Goal: Browse casually: Explore the website without a specific task or goal

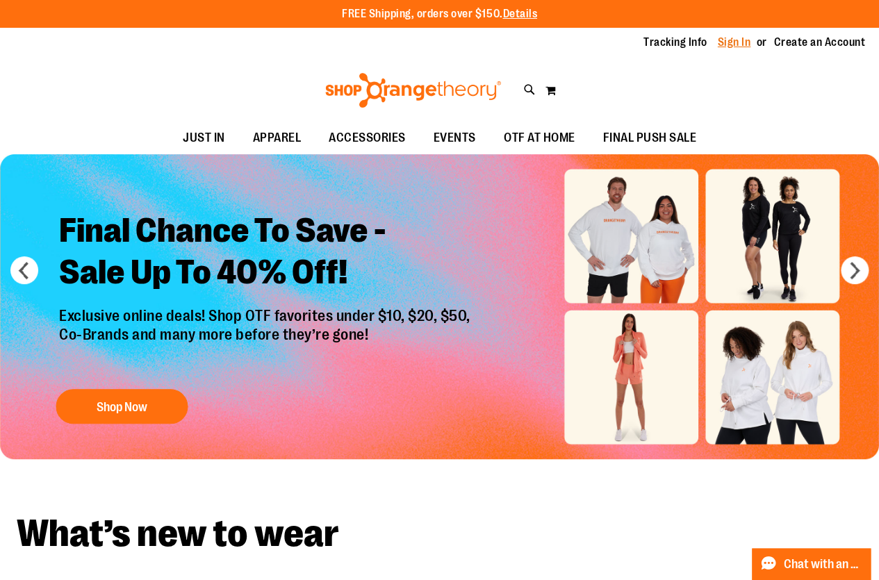
type input "**********"
click at [731, 40] on link "Sign In" at bounding box center [734, 42] width 33 height 15
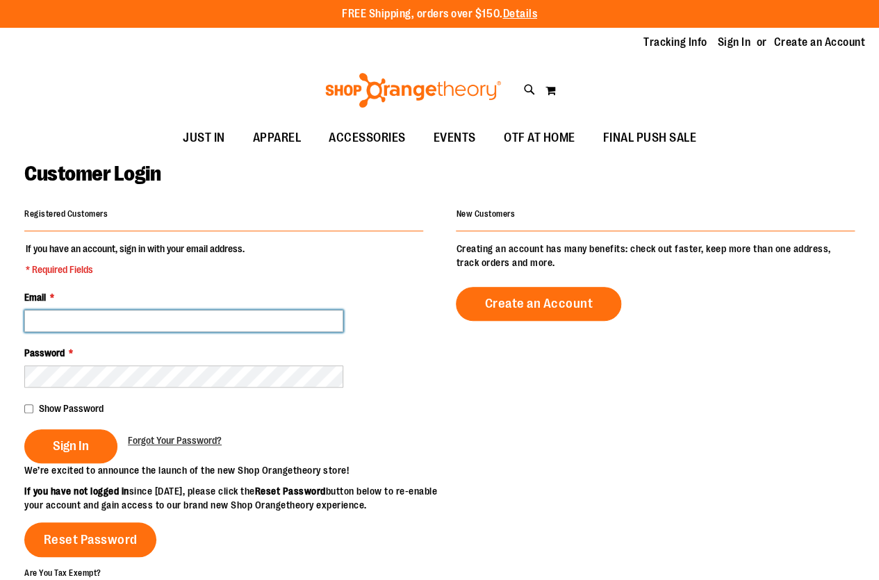
type input "**********"
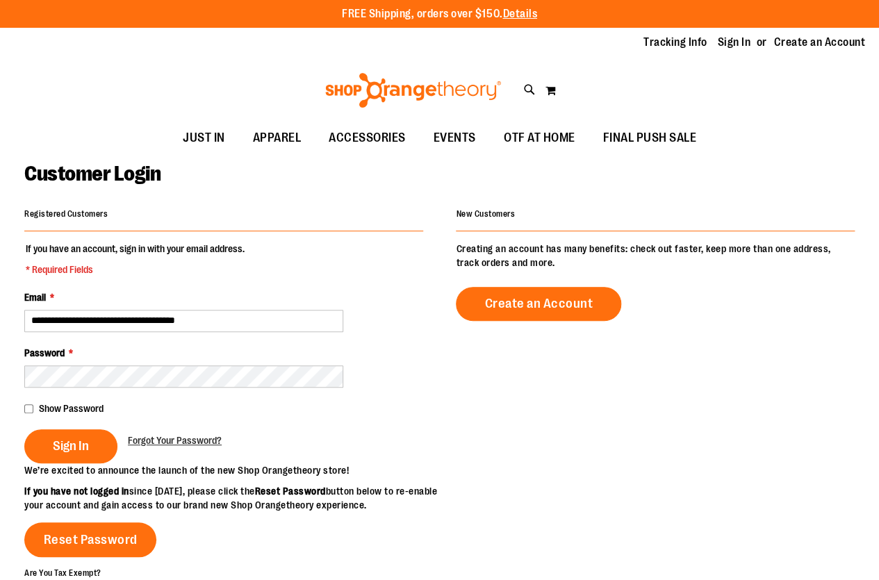
type input "**********"
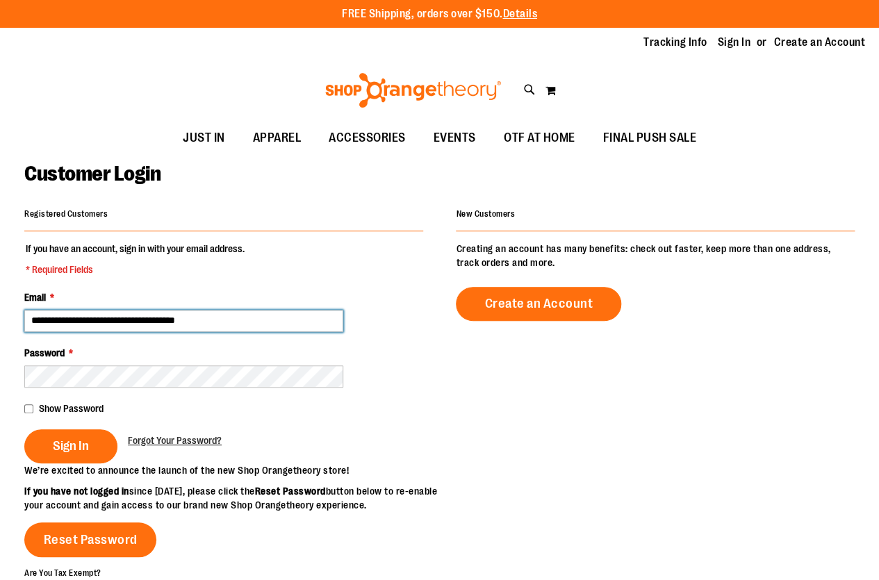
click at [113, 326] on input "**********" at bounding box center [183, 321] width 319 height 22
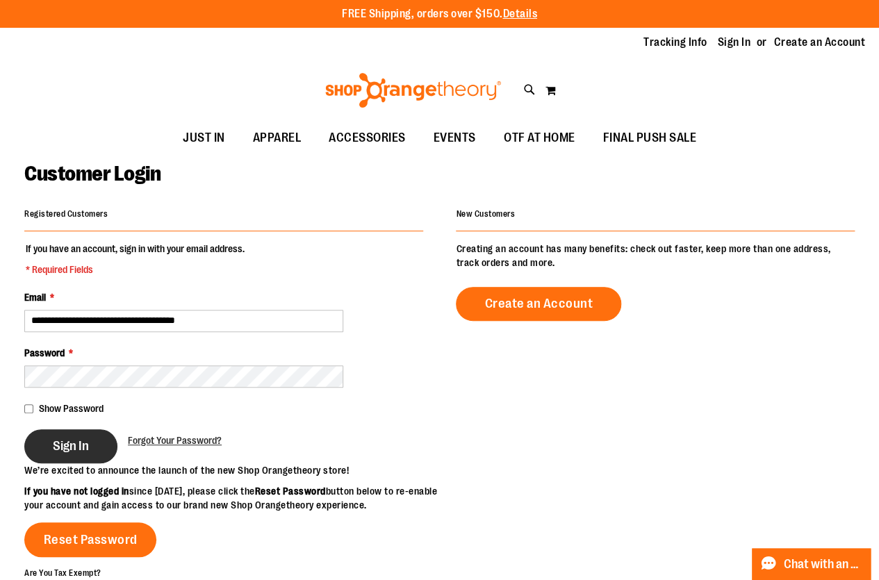
click at [61, 448] on span "Sign In" at bounding box center [71, 446] width 36 height 15
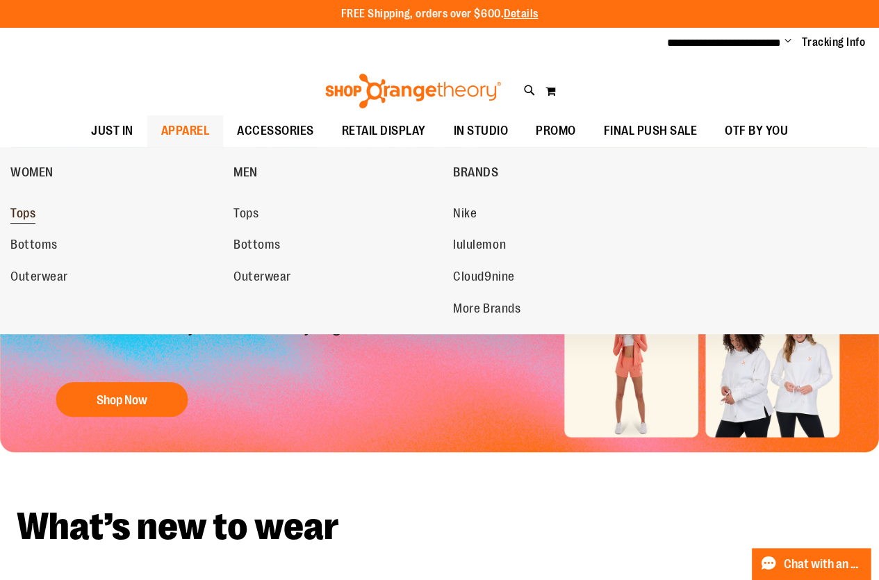
type input "**********"
click at [46, 217] on link "Tops" at bounding box center [114, 214] width 209 height 25
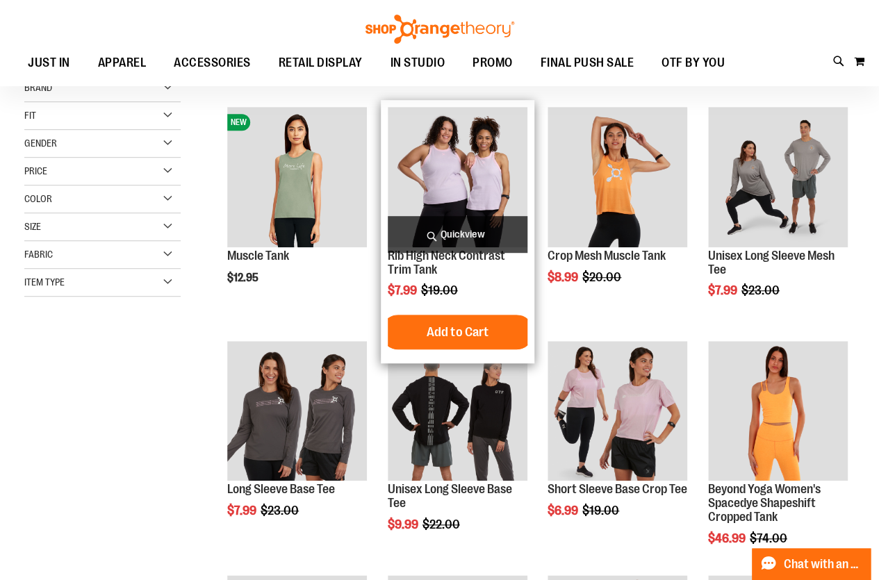
scroll to position [188, 0]
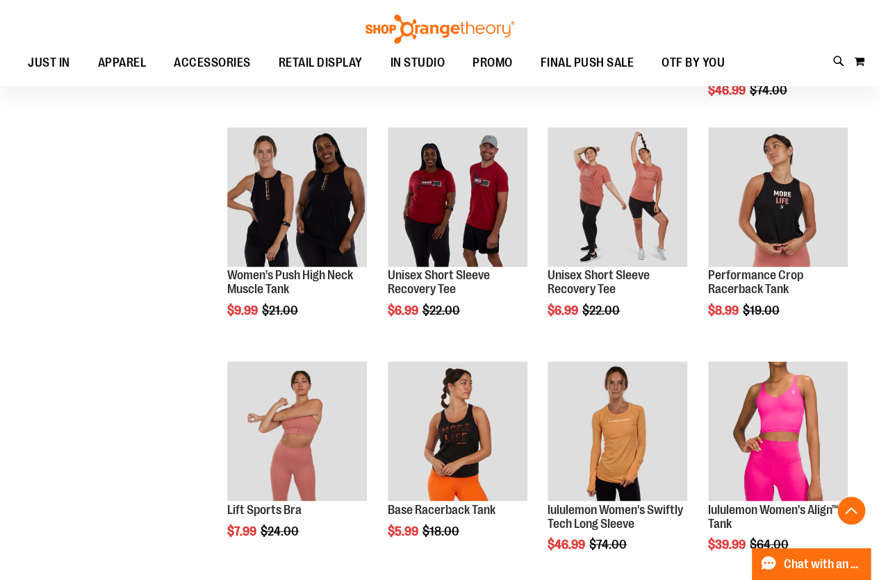
scroll to position [631, 0]
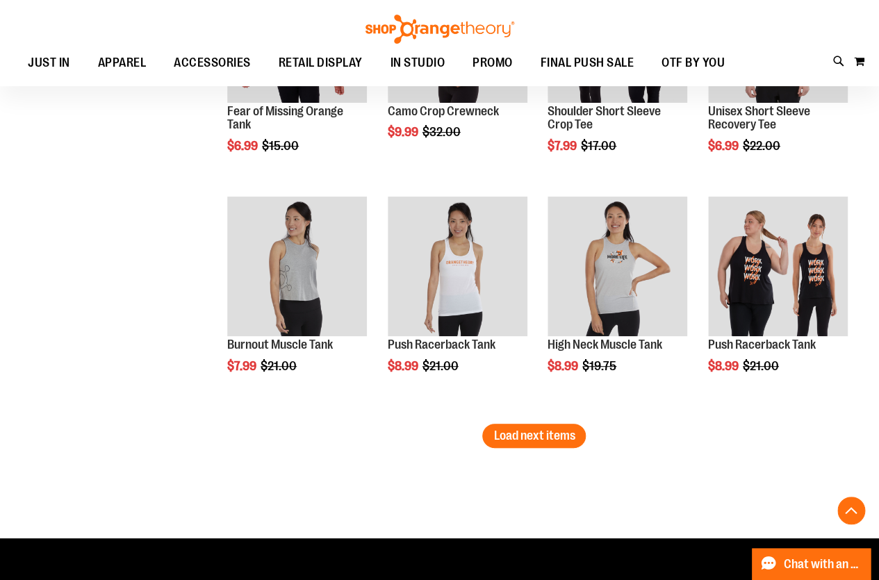
scroll to position [1958, 0]
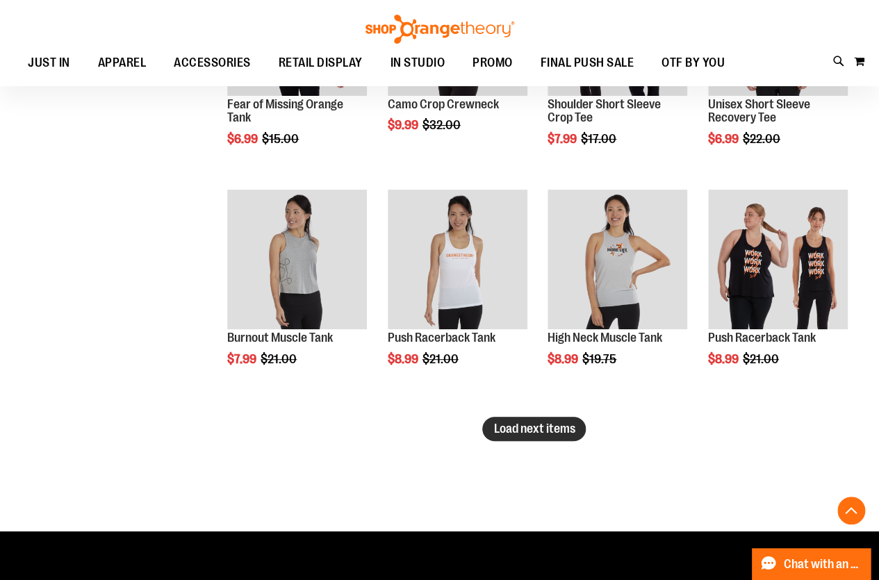
type input "**********"
click at [554, 427] on span "Load next items" at bounding box center [534, 429] width 81 height 14
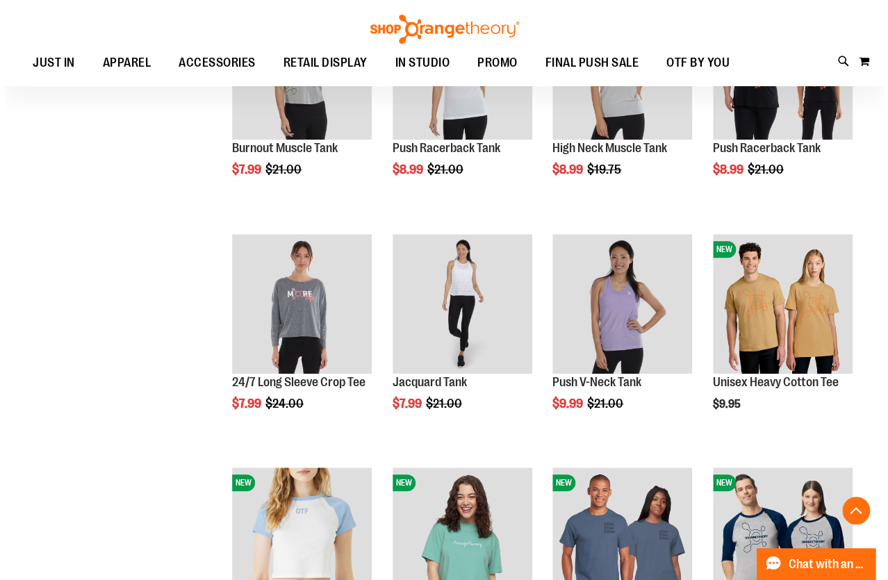
scroll to position [2210, 0]
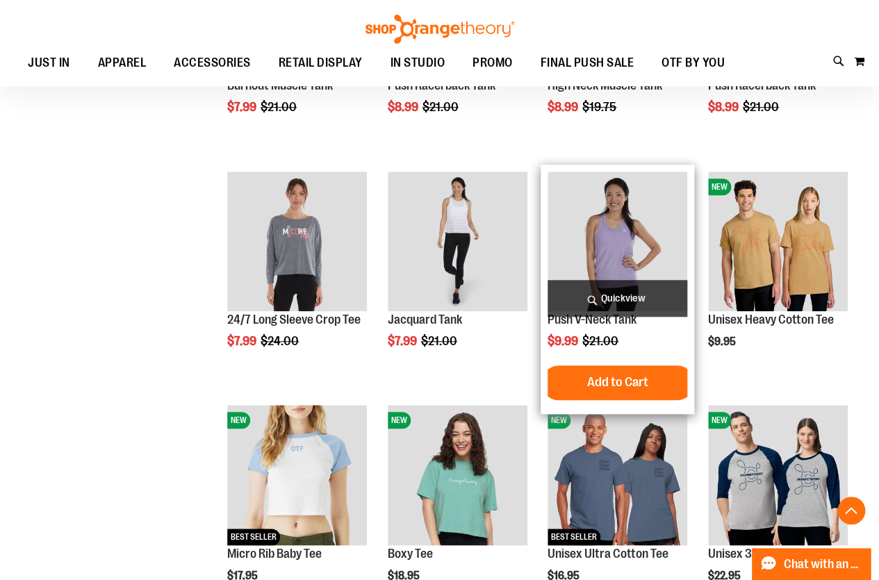
click at [668, 288] on span "Quickview" at bounding box center [618, 298] width 140 height 37
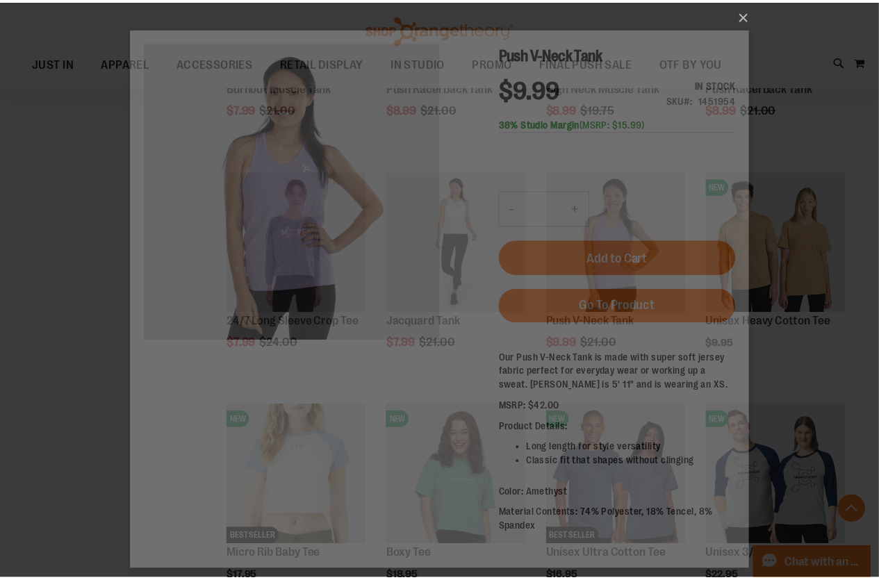
scroll to position [0, 0]
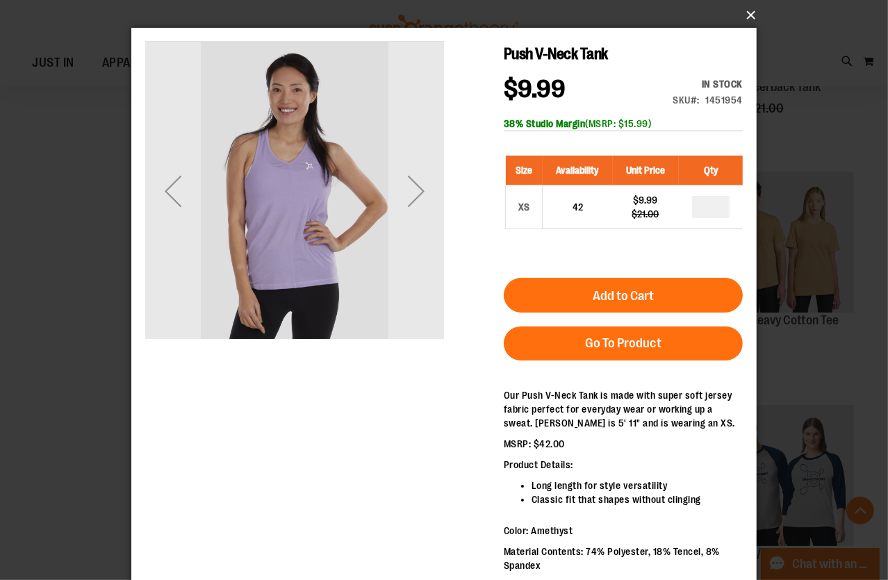
click at [744, 8] on button "×" at bounding box center [449, 15] width 626 height 31
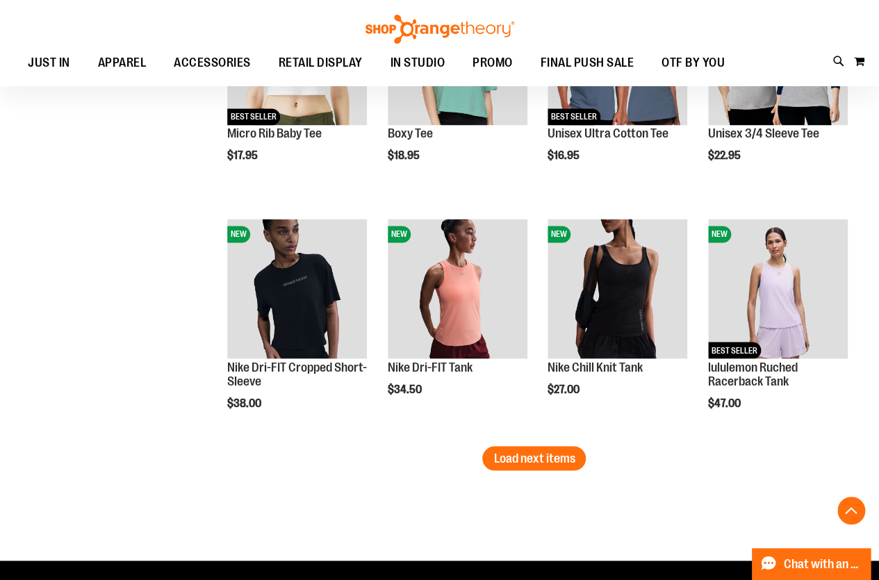
scroll to position [2653, 0]
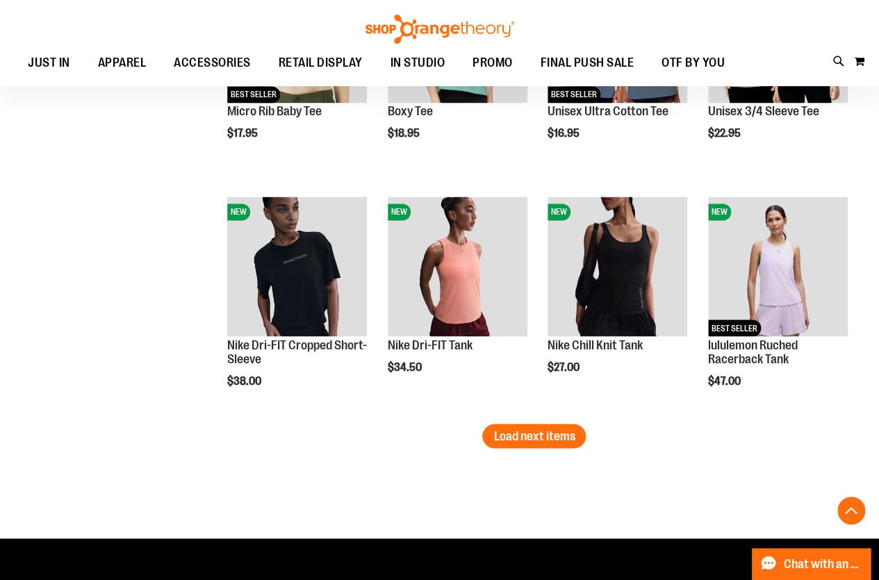
click at [541, 433] on span "Load next items" at bounding box center [534, 436] width 81 height 14
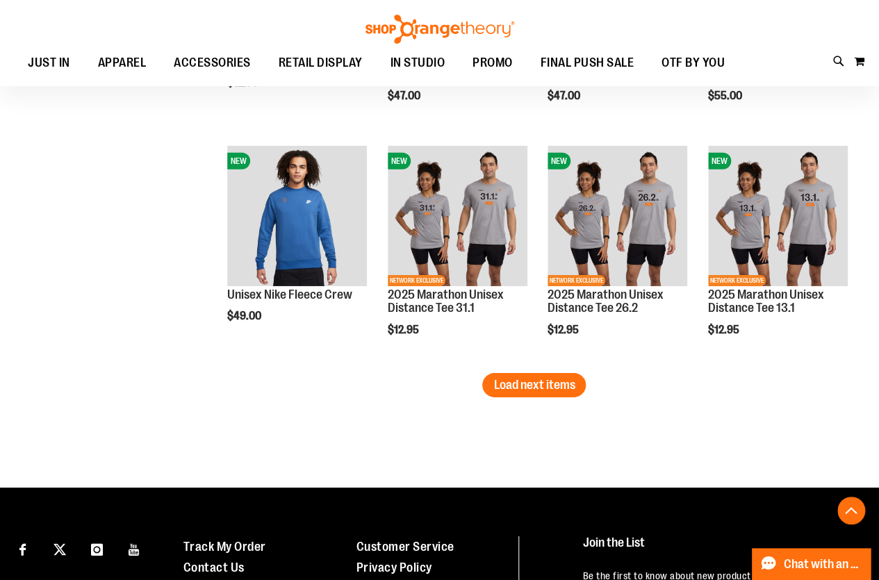
scroll to position [3411, 0]
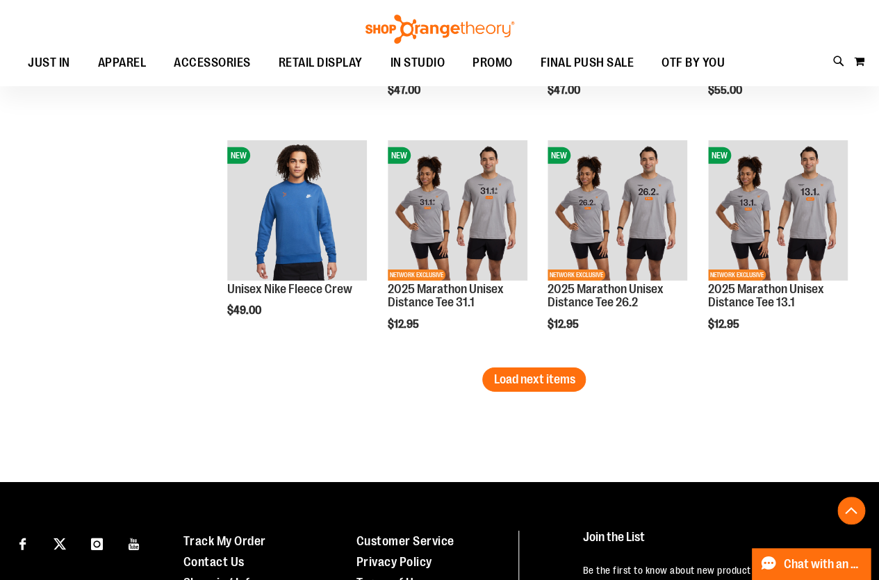
click at [537, 373] on span "Load next items" at bounding box center [534, 380] width 81 height 14
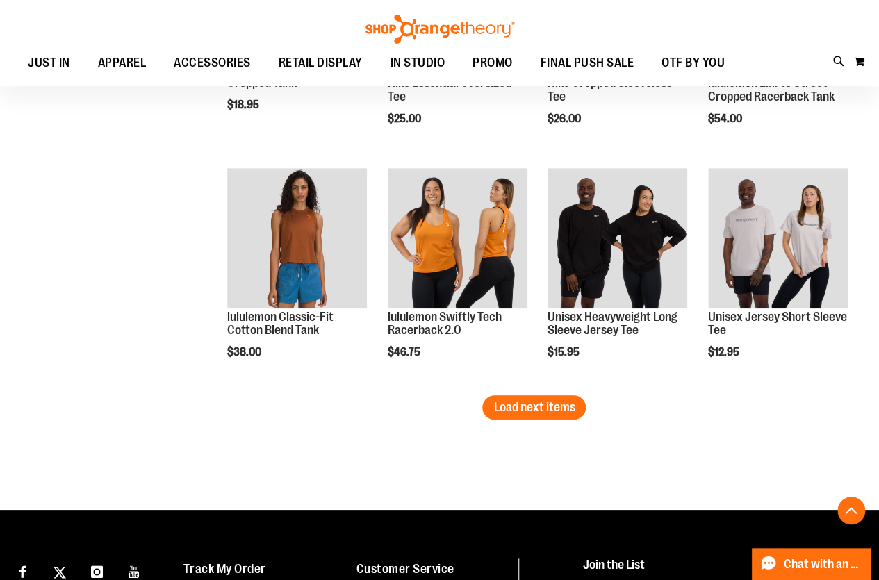
scroll to position [4107, 0]
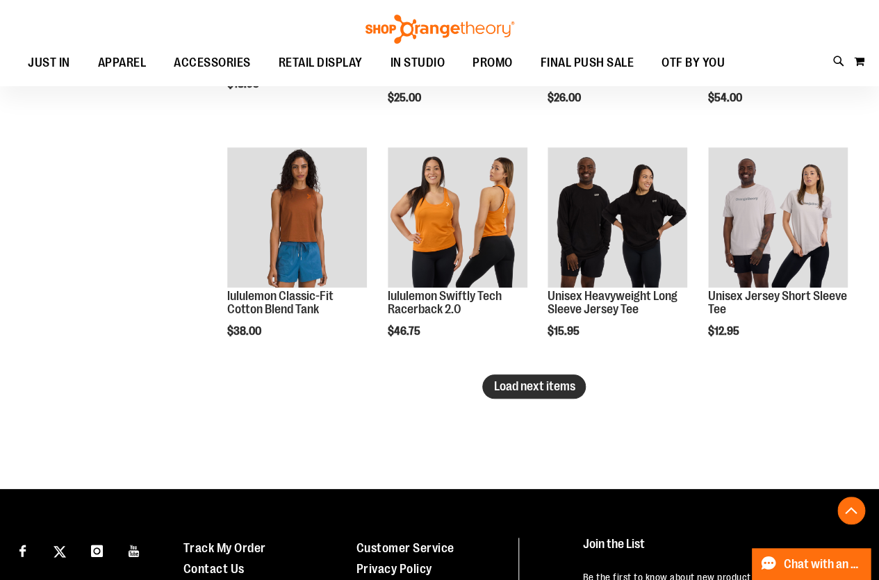
click at [539, 381] on span "Load next items" at bounding box center [534, 387] width 81 height 14
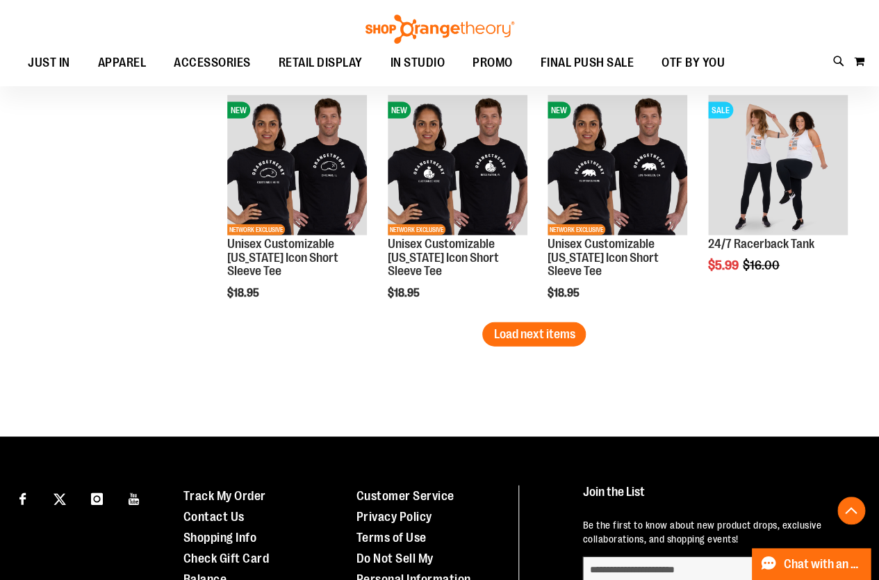
scroll to position [4865, 0]
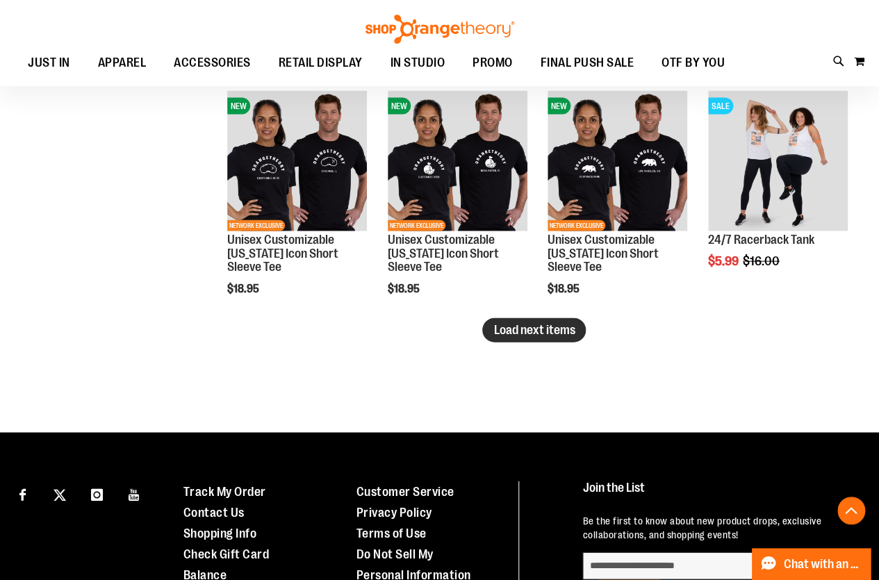
click at [544, 319] on button "Load next items" at bounding box center [534, 330] width 104 height 24
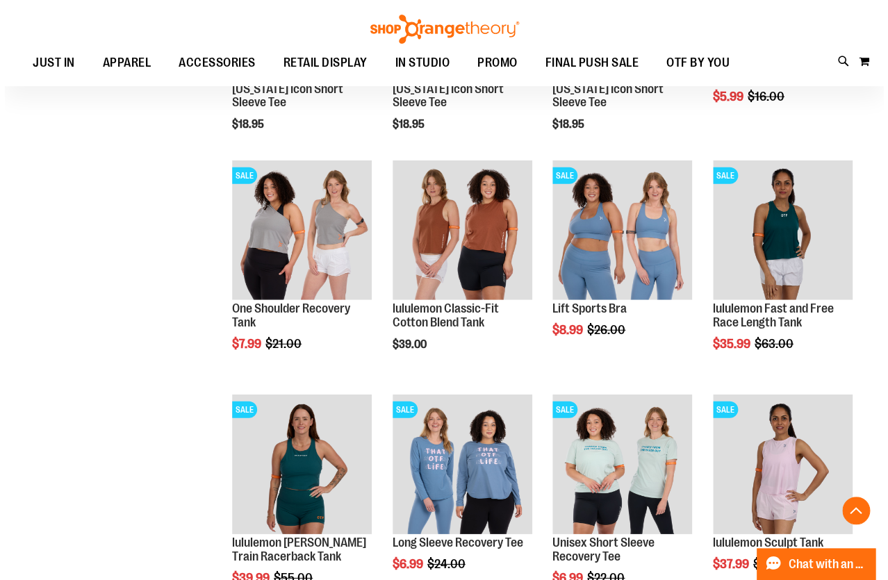
scroll to position [5054, 0]
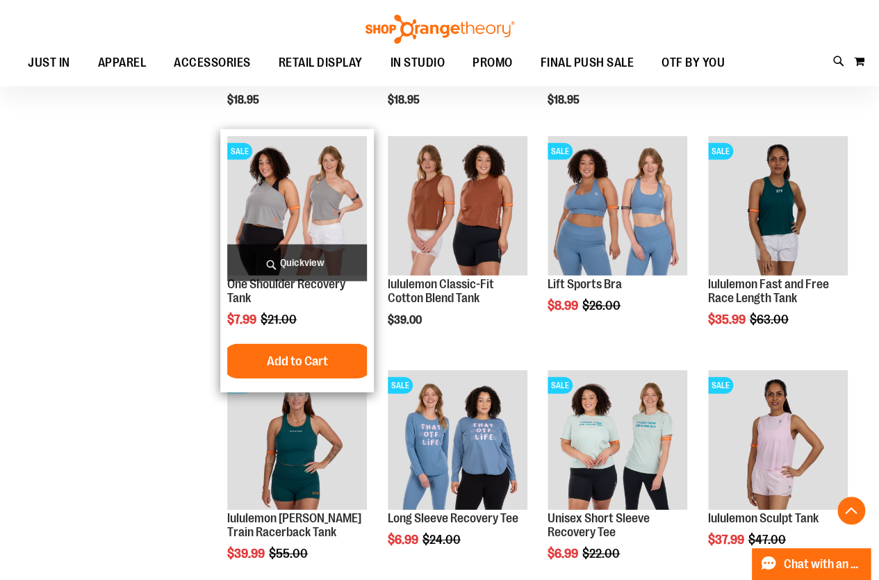
click at [329, 275] on span "Quickview" at bounding box center [297, 263] width 140 height 37
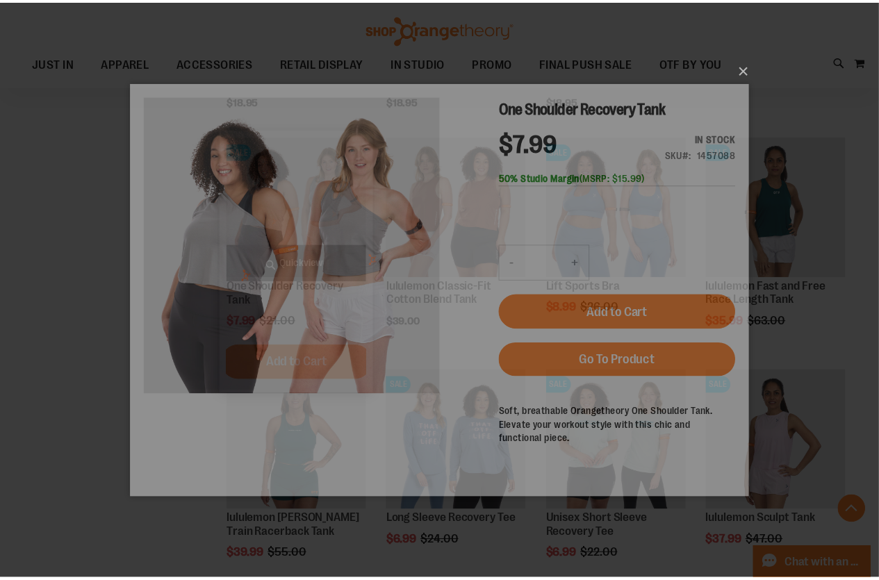
scroll to position [0, 0]
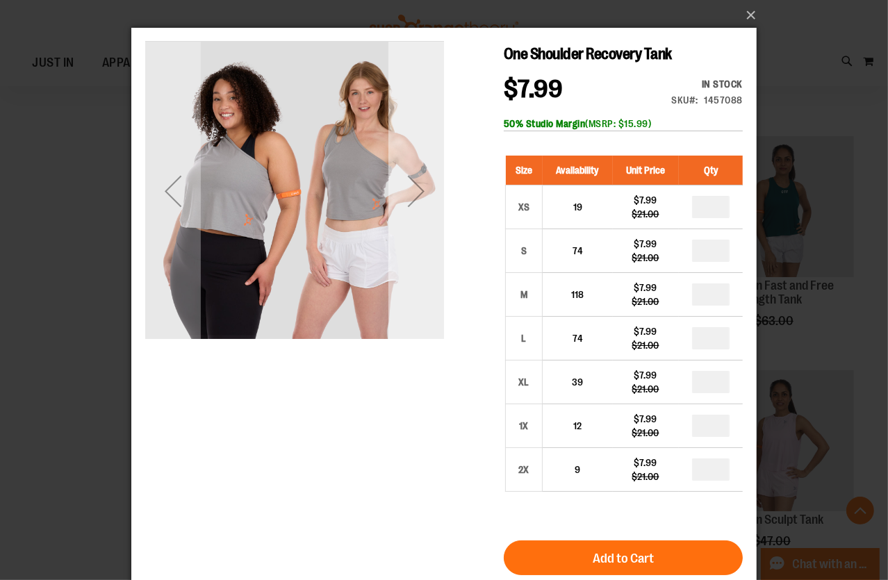
click at [409, 181] on div "Next" at bounding box center [416, 191] width 56 height 56
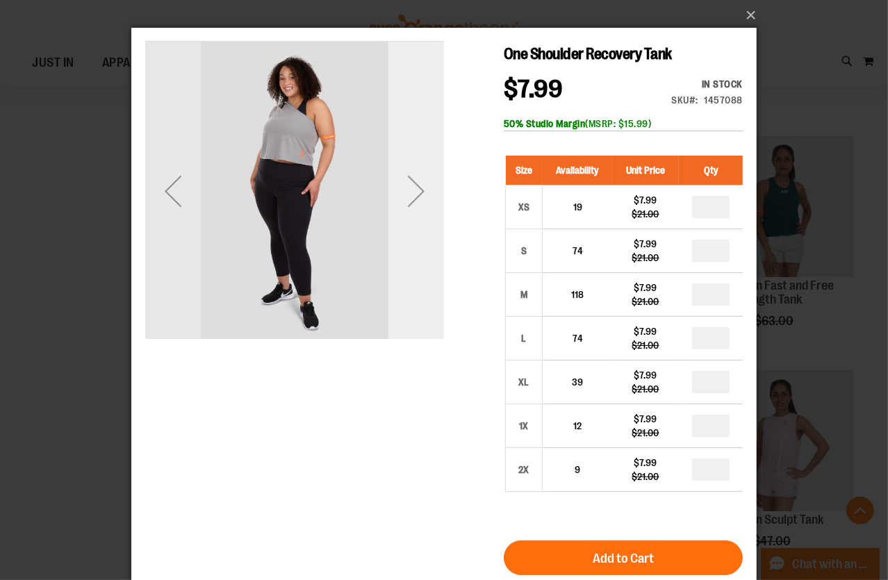
click at [409, 181] on div "Next" at bounding box center [416, 191] width 56 height 56
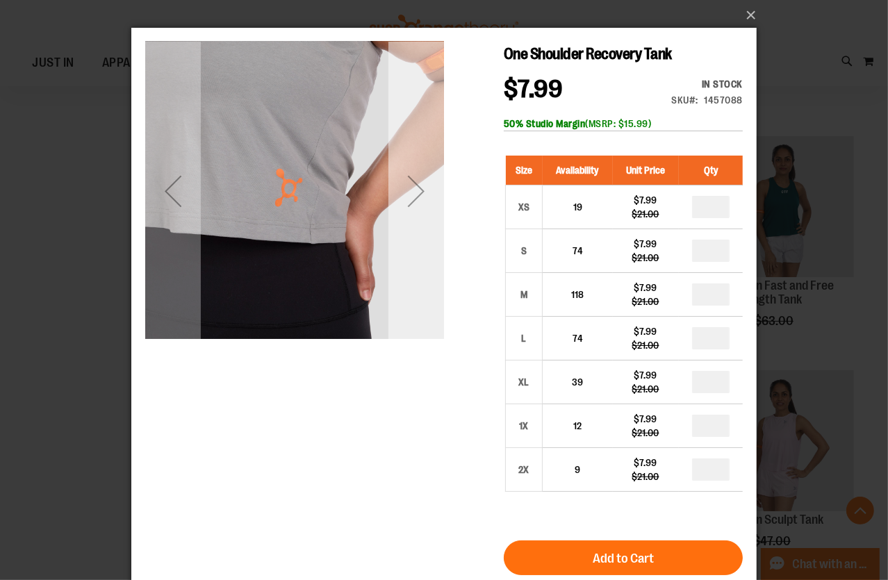
click at [409, 181] on div "Next" at bounding box center [416, 191] width 56 height 56
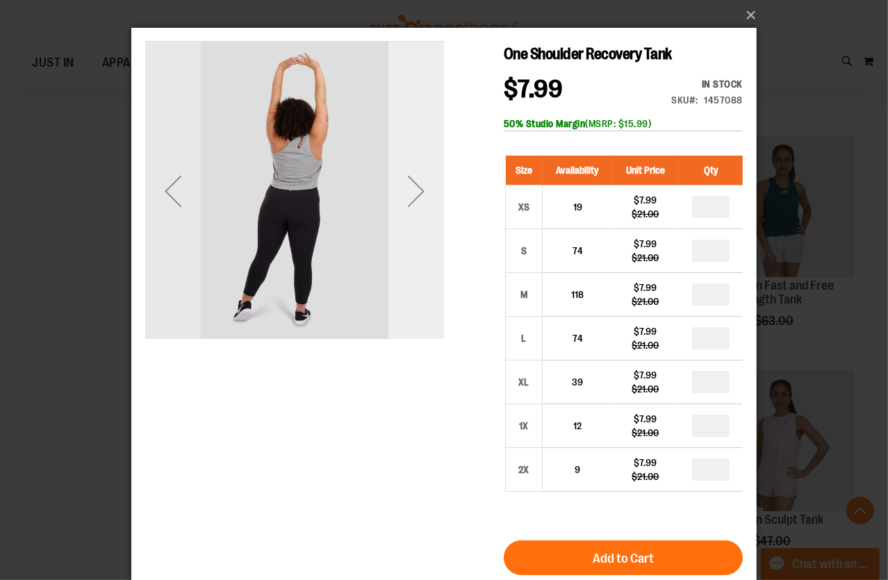
click at [409, 181] on div "Next" at bounding box center [416, 191] width 56 height 56
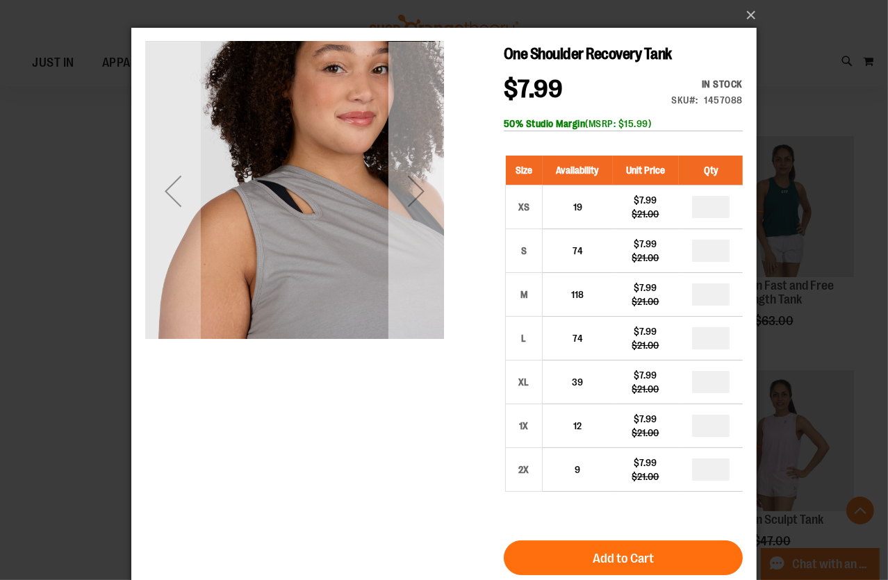
click at [409, 181] on div "Next" at bounding box center [416, 191] width 56 height 56
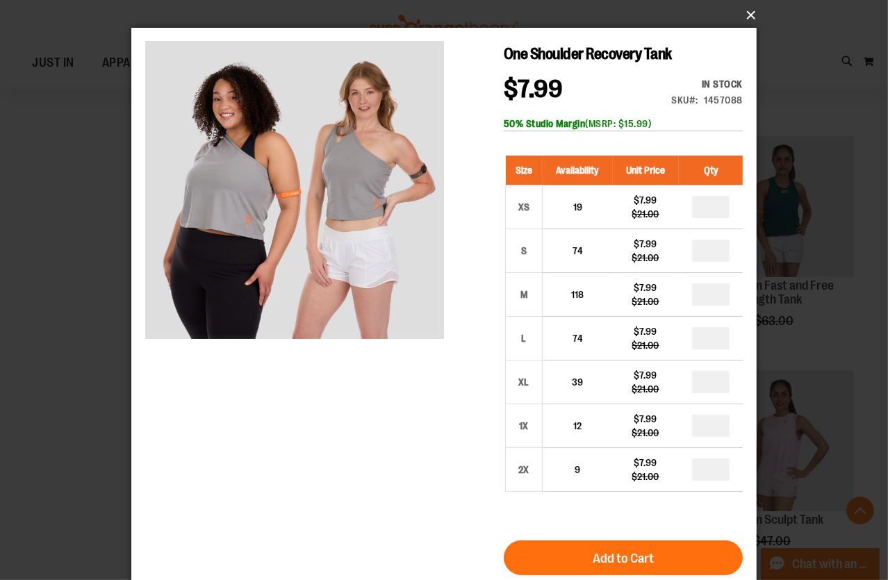
click at [744, 7] on button "×" at bounding box center [449, 15] width 626 height 31
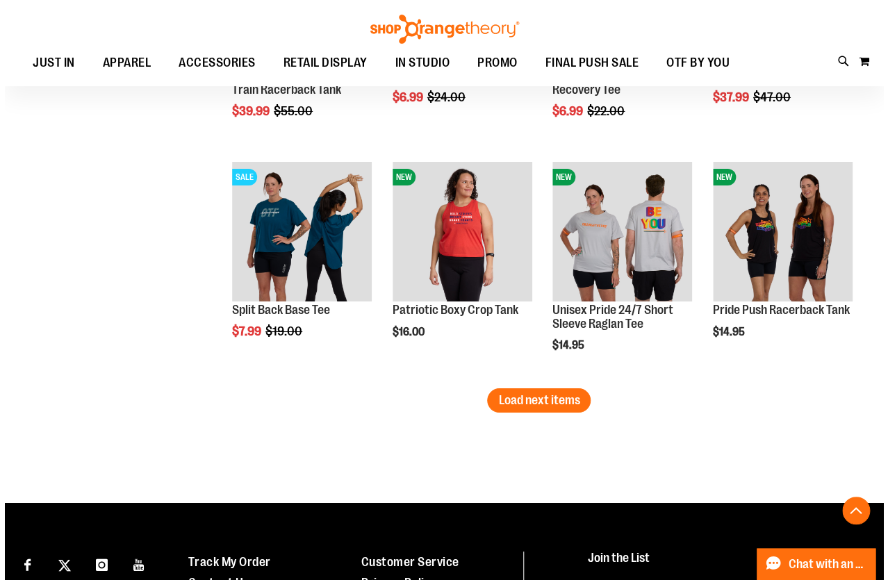
scroll to position [5560, 0]
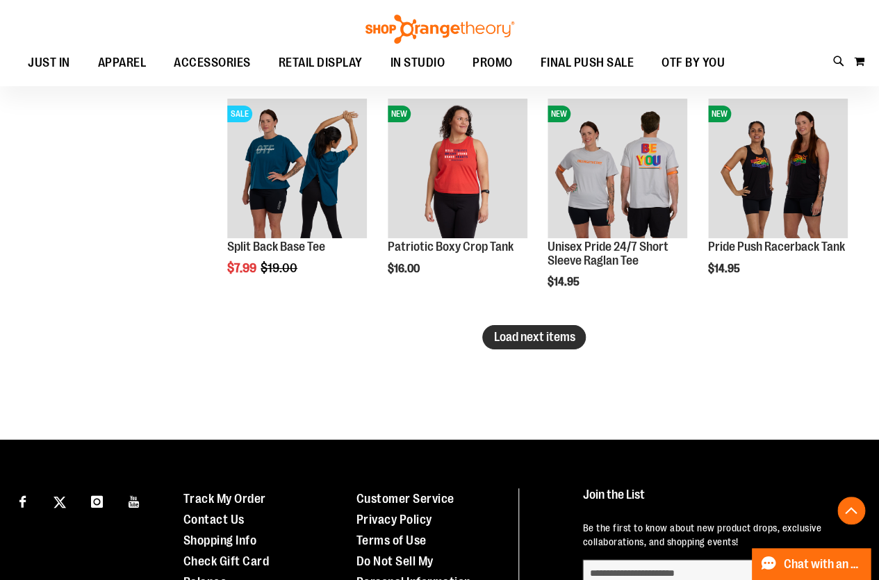
click at [521, 339] on span "Load next items" at bounding box center [534, 337] width 81 height 14
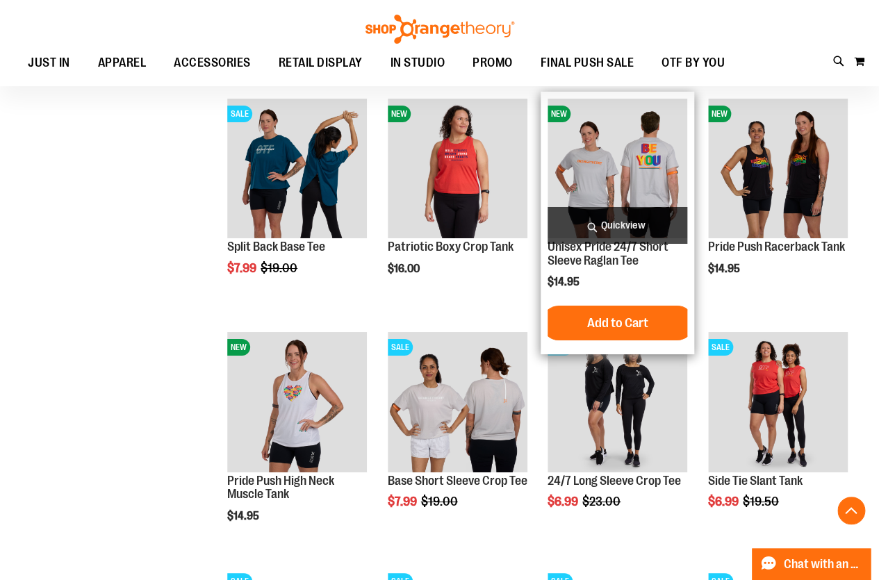
click at [633, 213] on span "Quickview" at bounding box center [618, 225] width 140 height 37
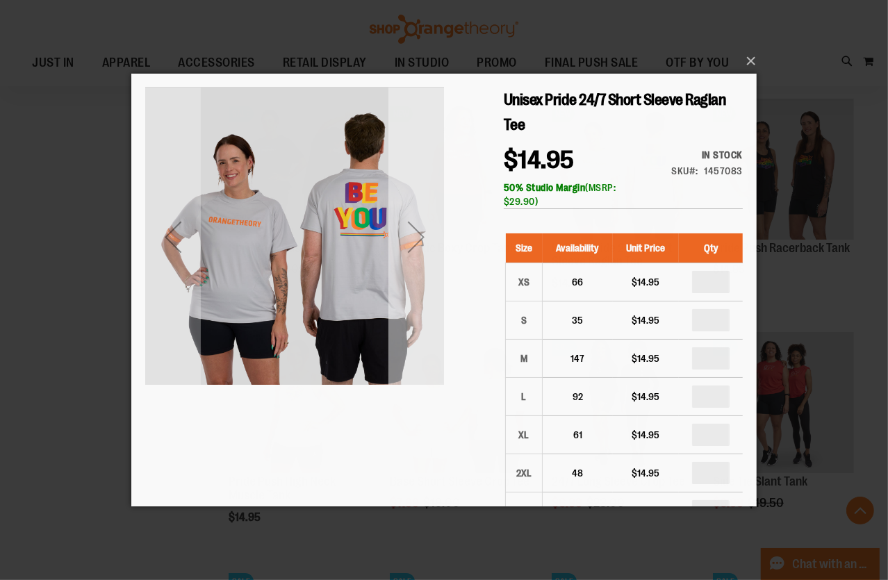
click at [414, 279] on div "Next" at bounding box center [416, 237] width 56 height 299
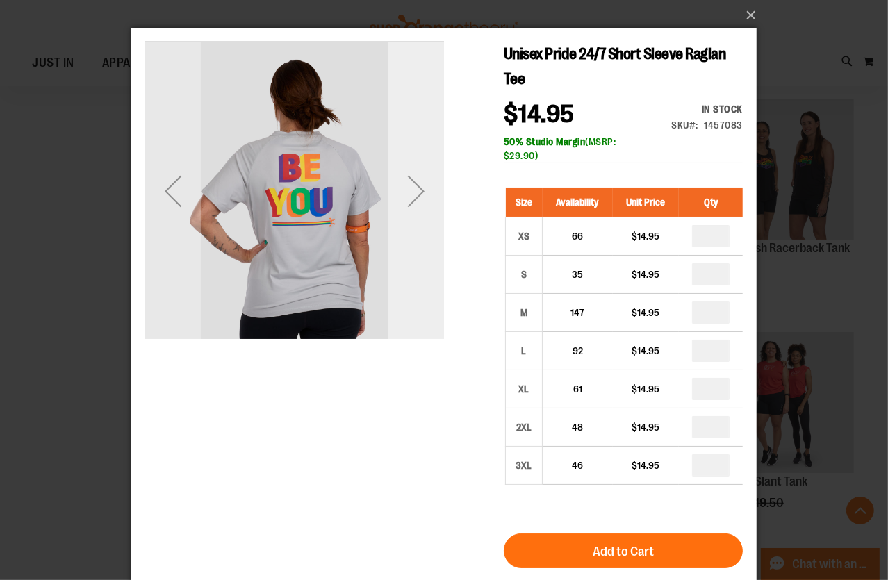
click at [415, 255] on div "Next" at bounding box center [416, 191] width 56 height 299
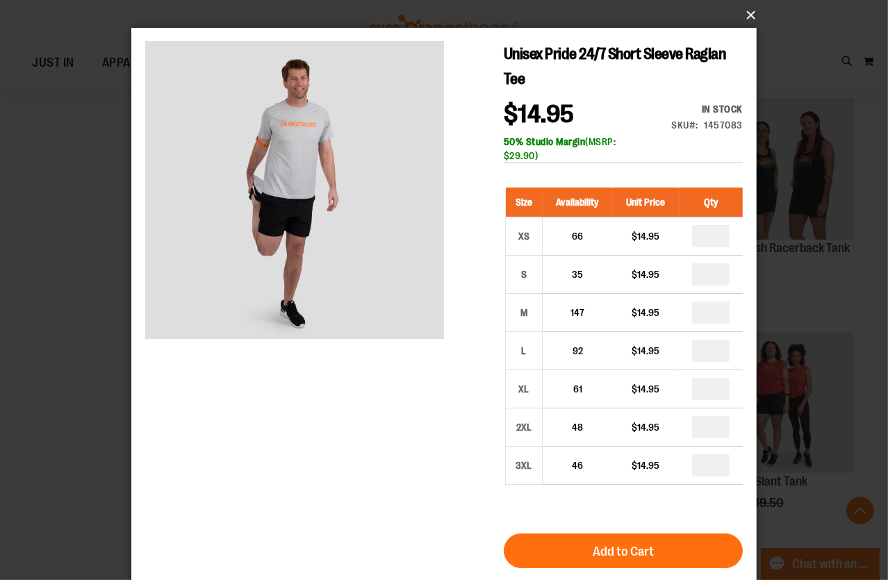
click at [737, 17] on button "×" at bounding box center [449, 15] width 626 height 31
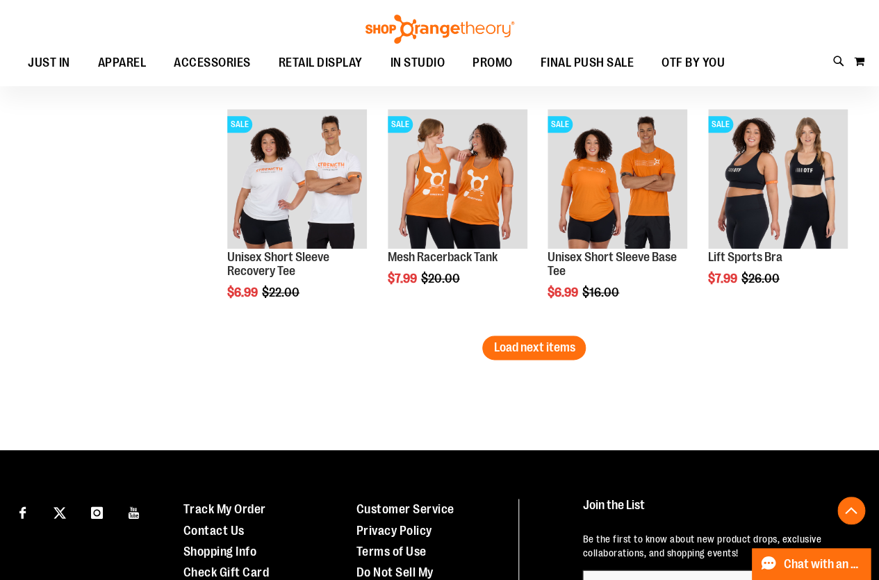
scroll to position [6255, 0]
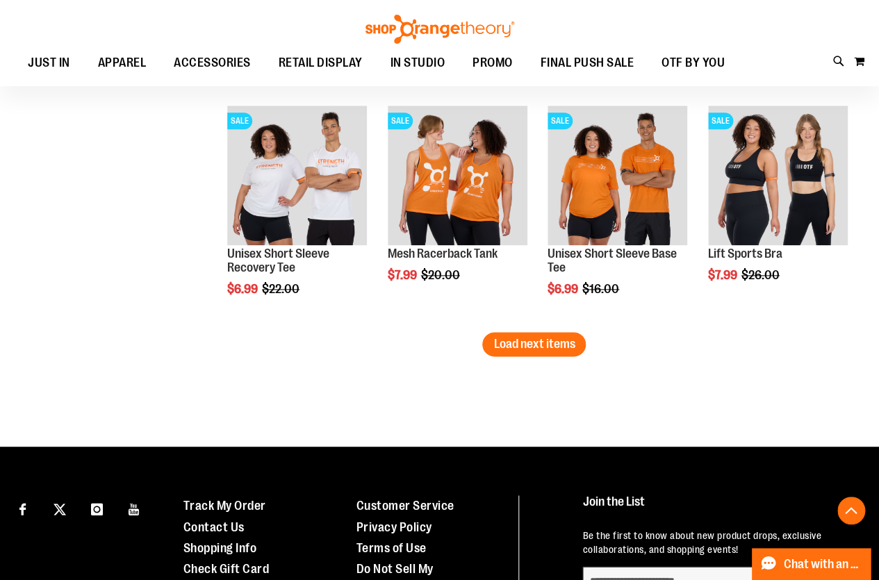
drag, startPoint x: 527, startPoint y: 350, endPoint x: 522, endPoint y: 344, distance: 7.4
click at [527, 349] on span "Load next items" at bounding box center [534, 344] width 81 height 14
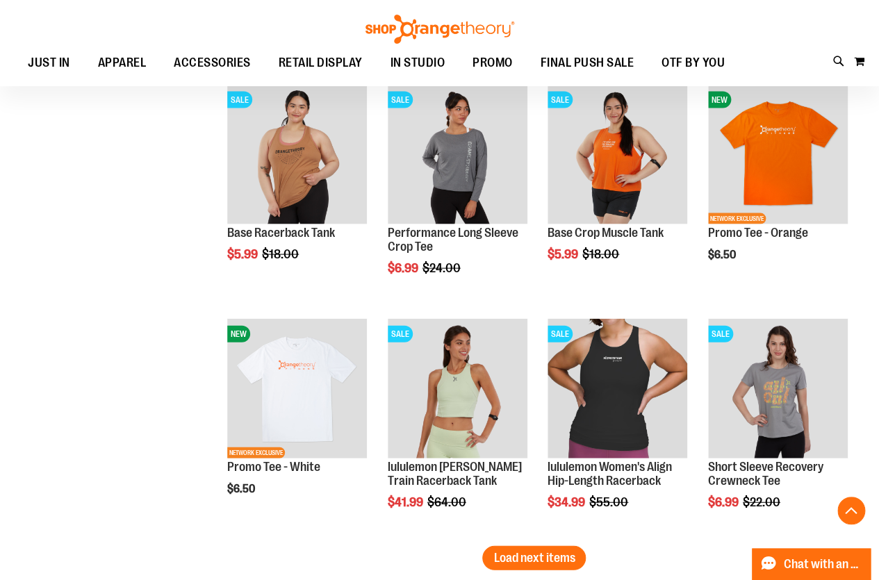
scroll to position [6824, 0]
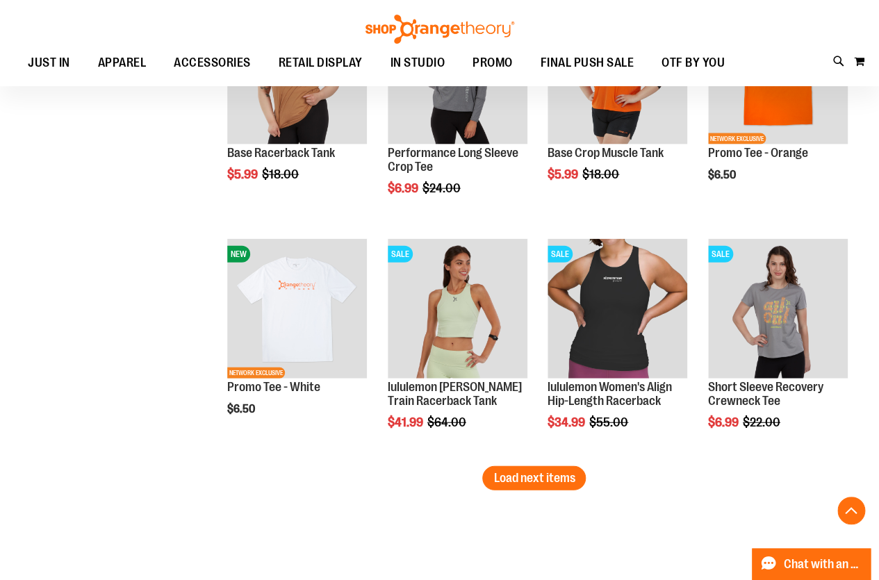
click at [543, 475] on span "Load next items" at bounding box center [534, 478] width 81 height 14
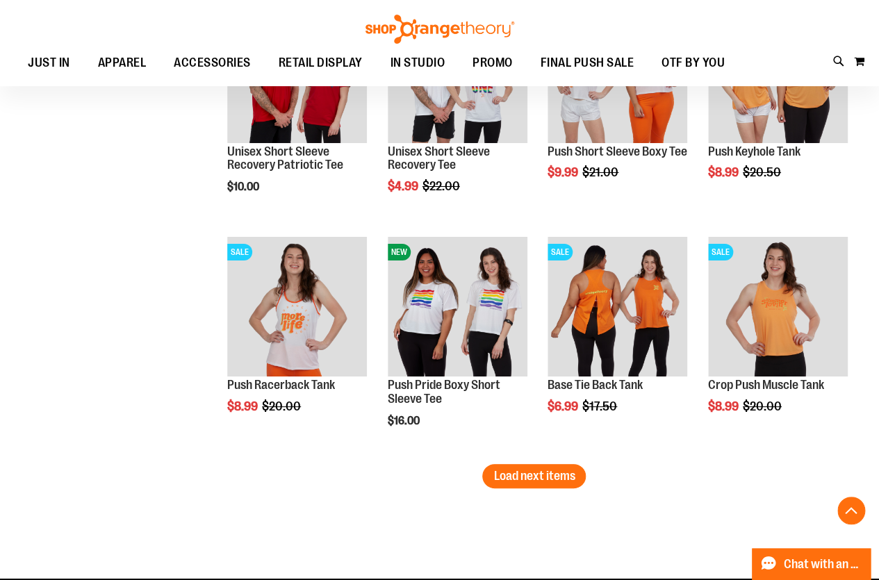
scroll to position [7645, 0]
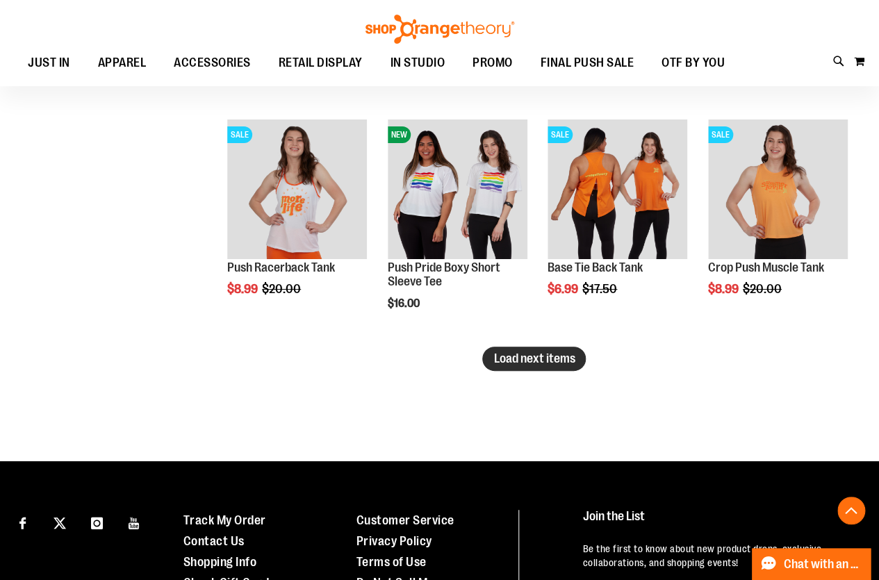
click at [526, 358] on span "Load next items" at bounding box center [534, 359] width 81 height 14
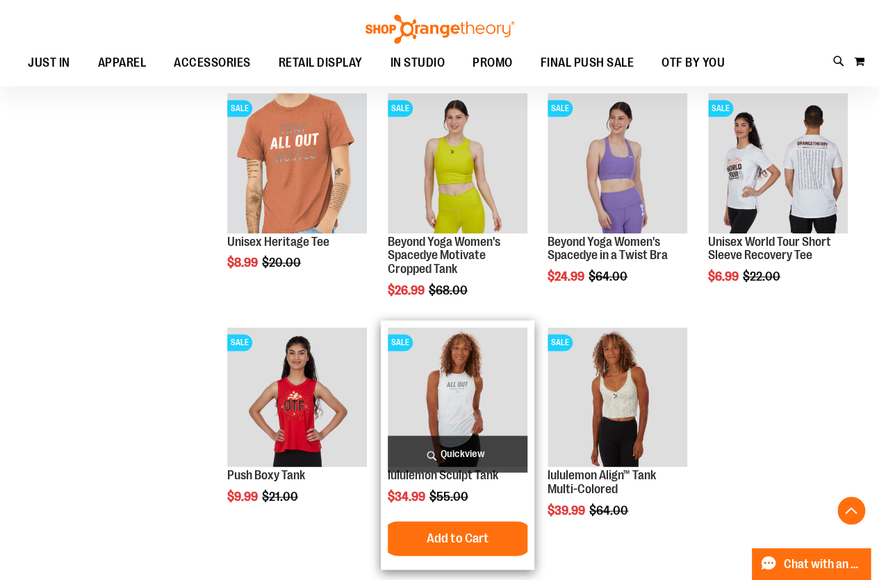
scroll to position [8076, 0]
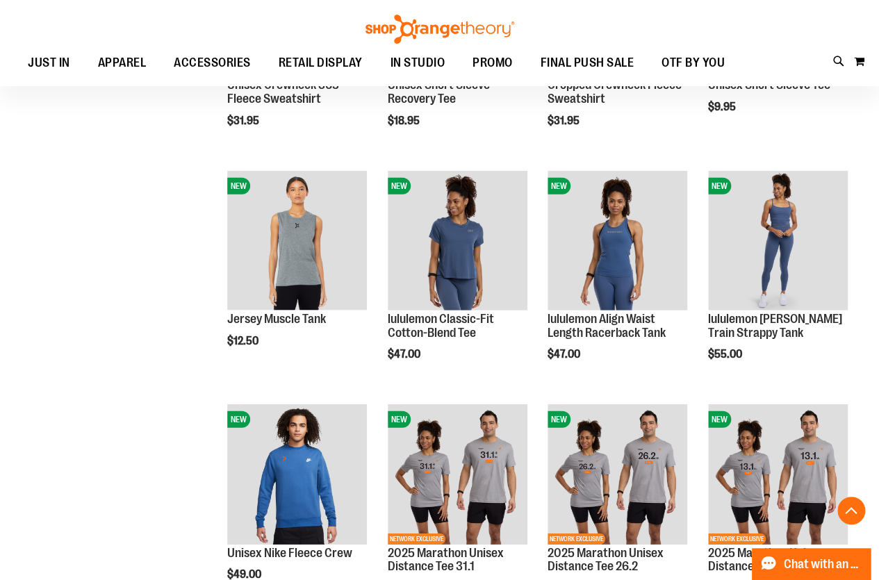
scroll to position [2768, 0]
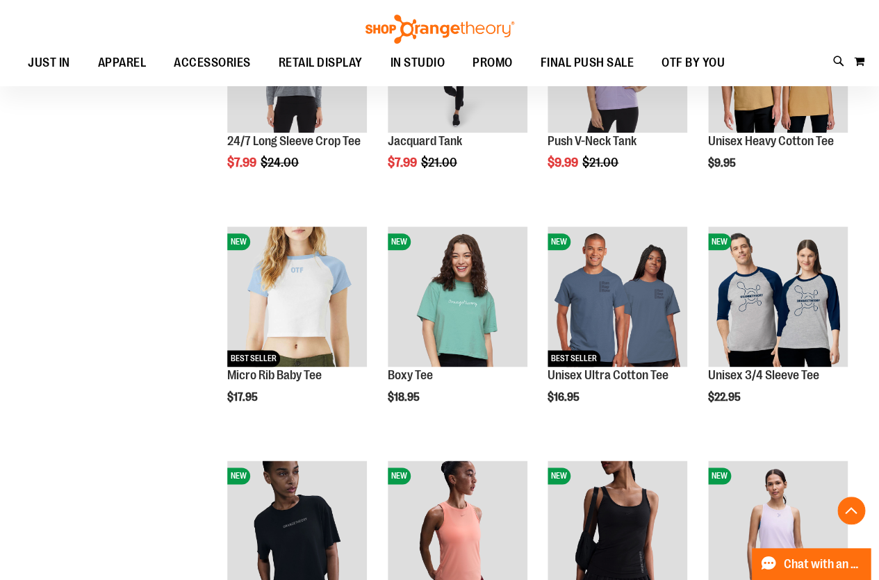
scroll to position [2009, 0]
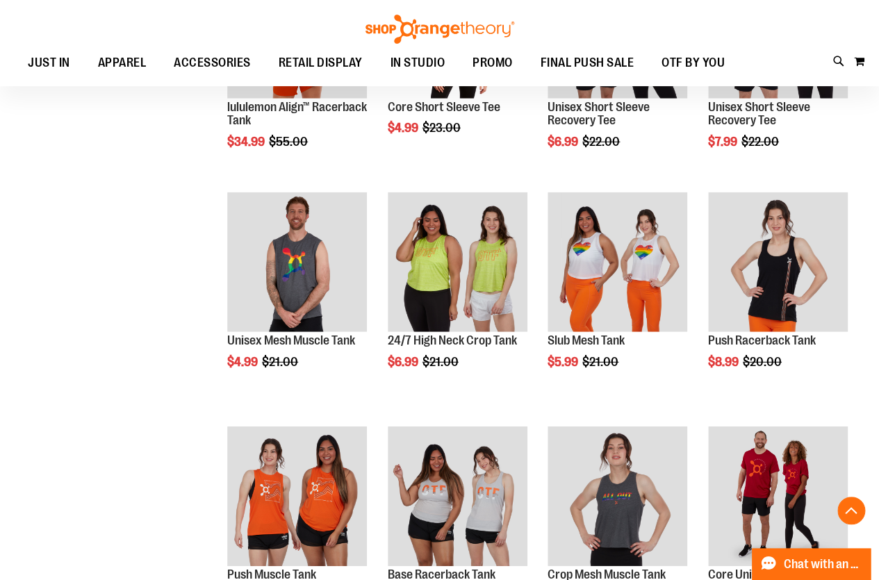
scroll to position [1251, 0]
